Goal: Task Accomplishment & Management: Complete application form

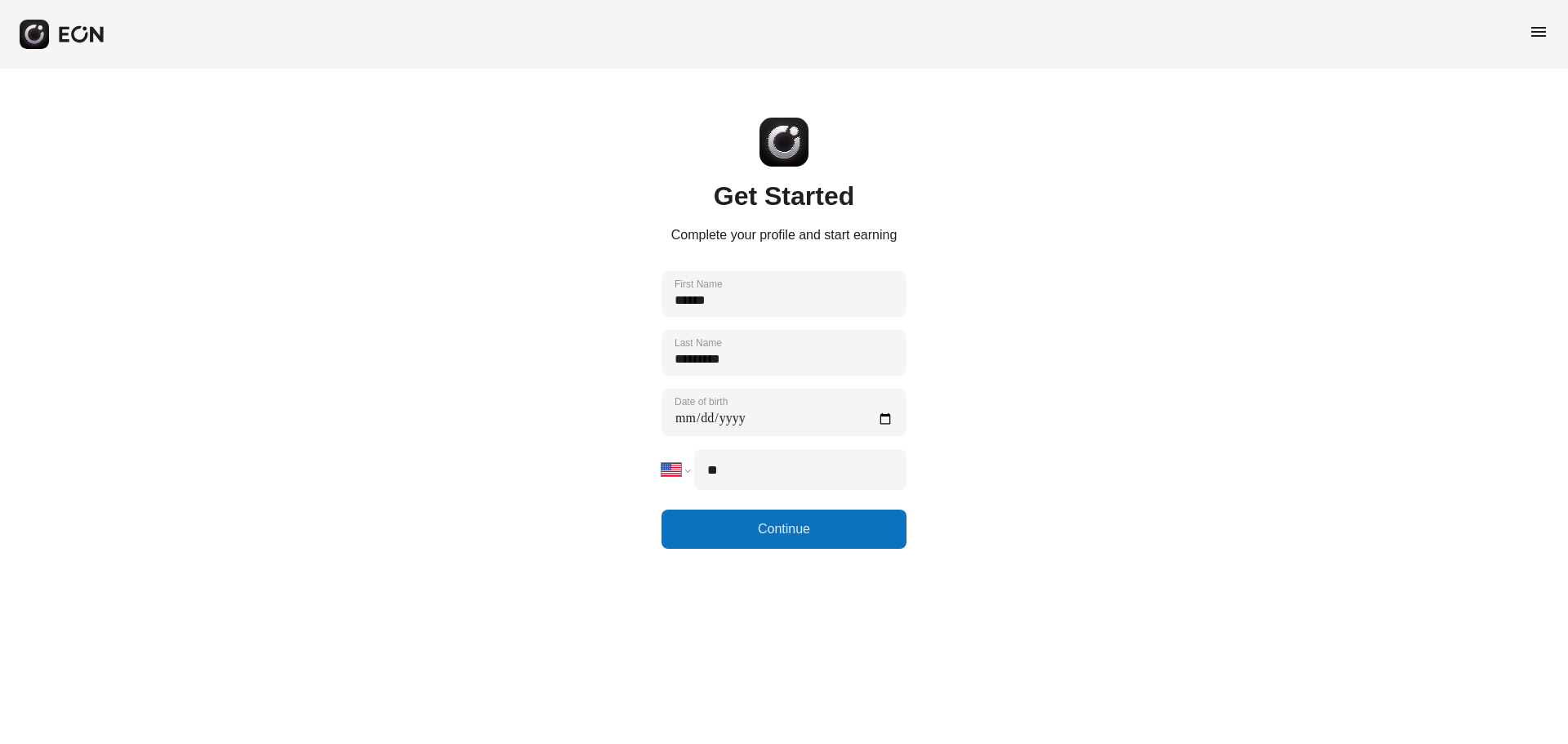
select select "**"
click at [672, 421] on birth "Date of birth" at bounding box center [783, 412] width 245 height 47
type birth "**********"
